Goal: Task Accomplishment & Management: Use online tool/utility

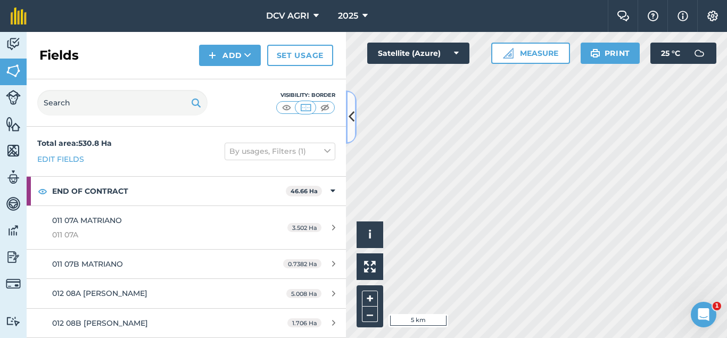
click at [354, 122] on button at bounding box center [351, 116] width 11 height 53
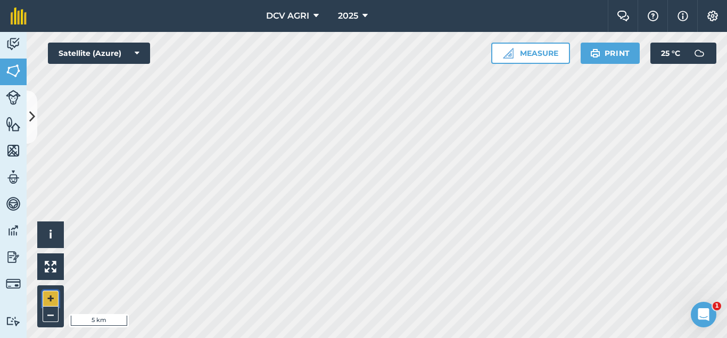
click at [48, 300] on button "+" at bounding box center [51, 298] width 16 height 16
click at [44, 301] on button "+" at bounding box center [51, 298] width 16 height 16
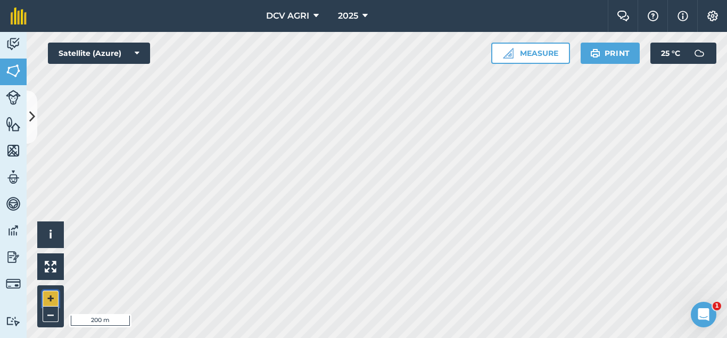
click at [49, 297] on button "+" at bounding box center [51, 298] width 16 height 16
click at [47, 315] on button "–" at bounding box center [51, 313] width 16 height 15
click at [47, 295] on button "+" at bounding box center [51, 298] width 16 height 16
click at [55, 312] on button "–" at bounding box center [51, 313] width 16 height 15
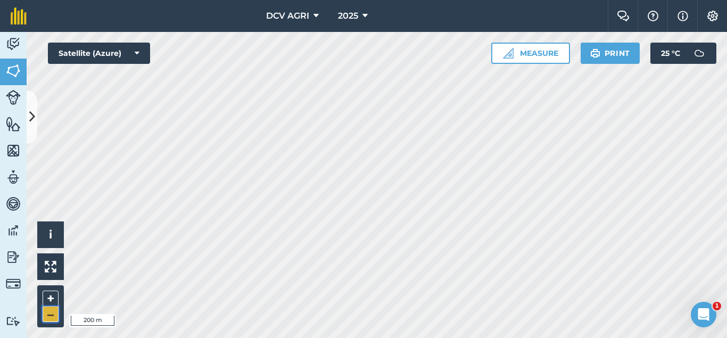
click at [55, 312] on button "–" at bounding box center [51, 313] width 16 height 15
click at [51, 313] on button "–" at bounding box center [51, 313] width 16 height 15
click at [47, 300] on button "+" at bounding box center [51, 298] width 16 height 16
